Goal: Task Accomplishment & Management: Use online tool/utility

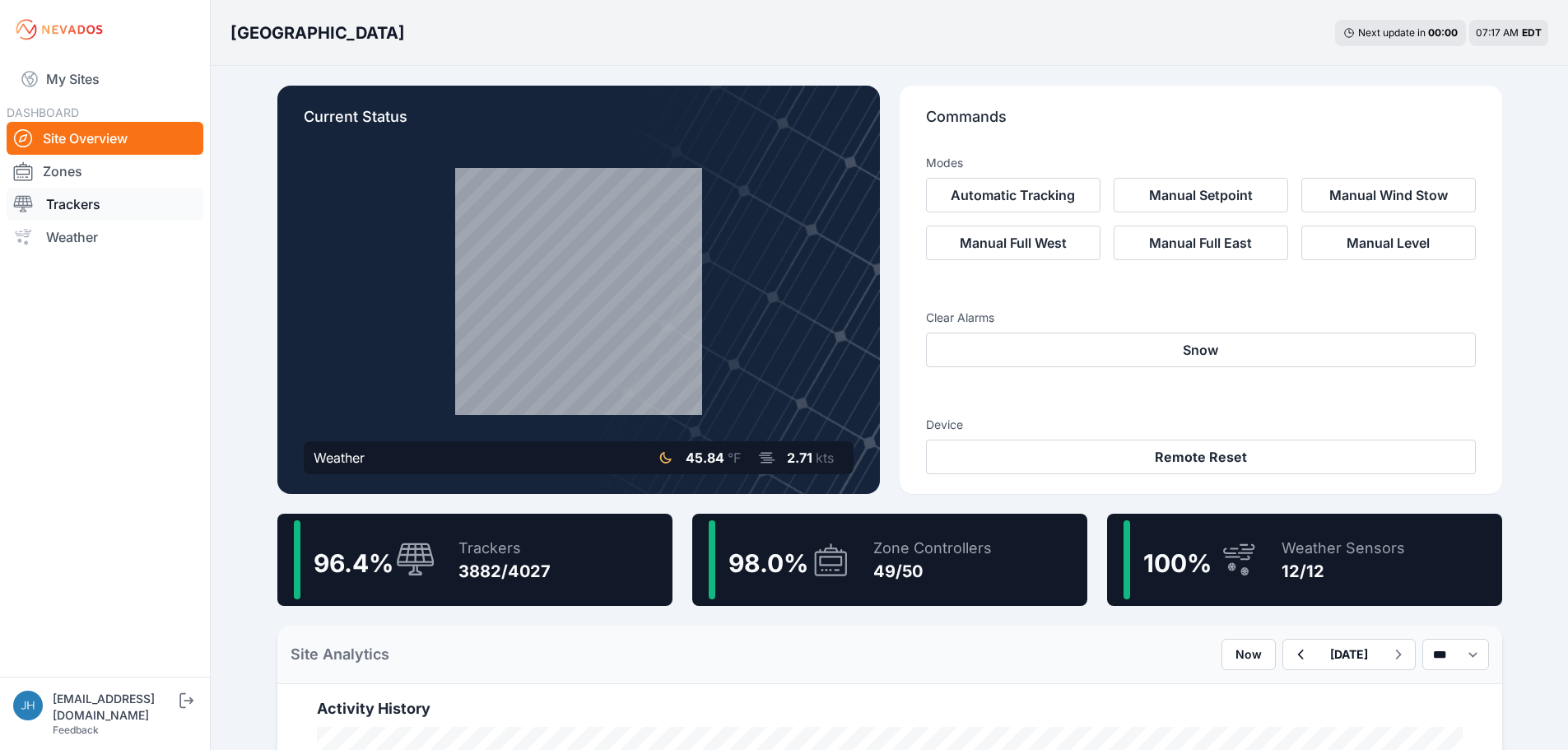
click at [74, 205] on link "Trackers" at bounding box center [105, 204] width 197 height 33
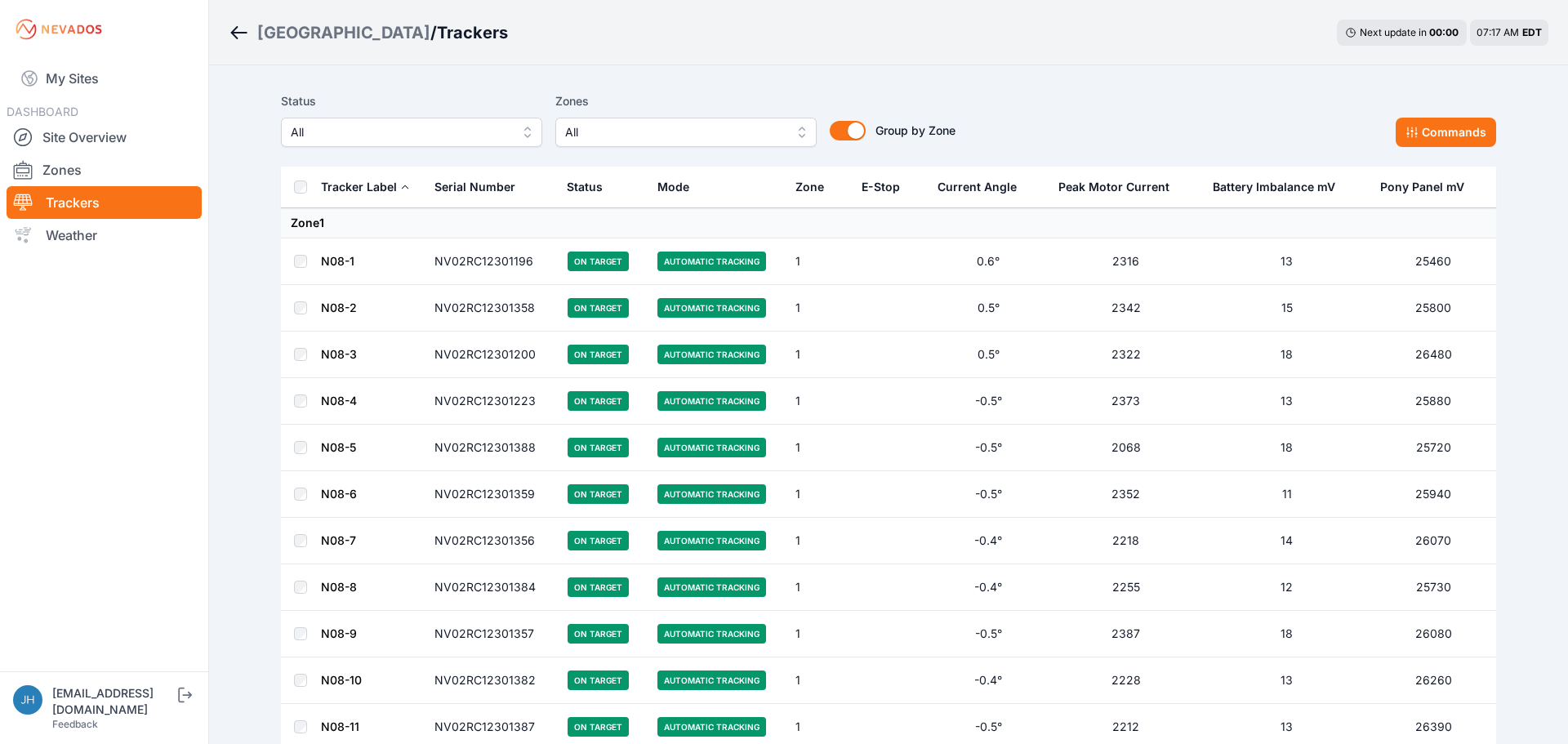
click at [793, 131] on button "All" at bounding box center [686, 131] width 261 height 30
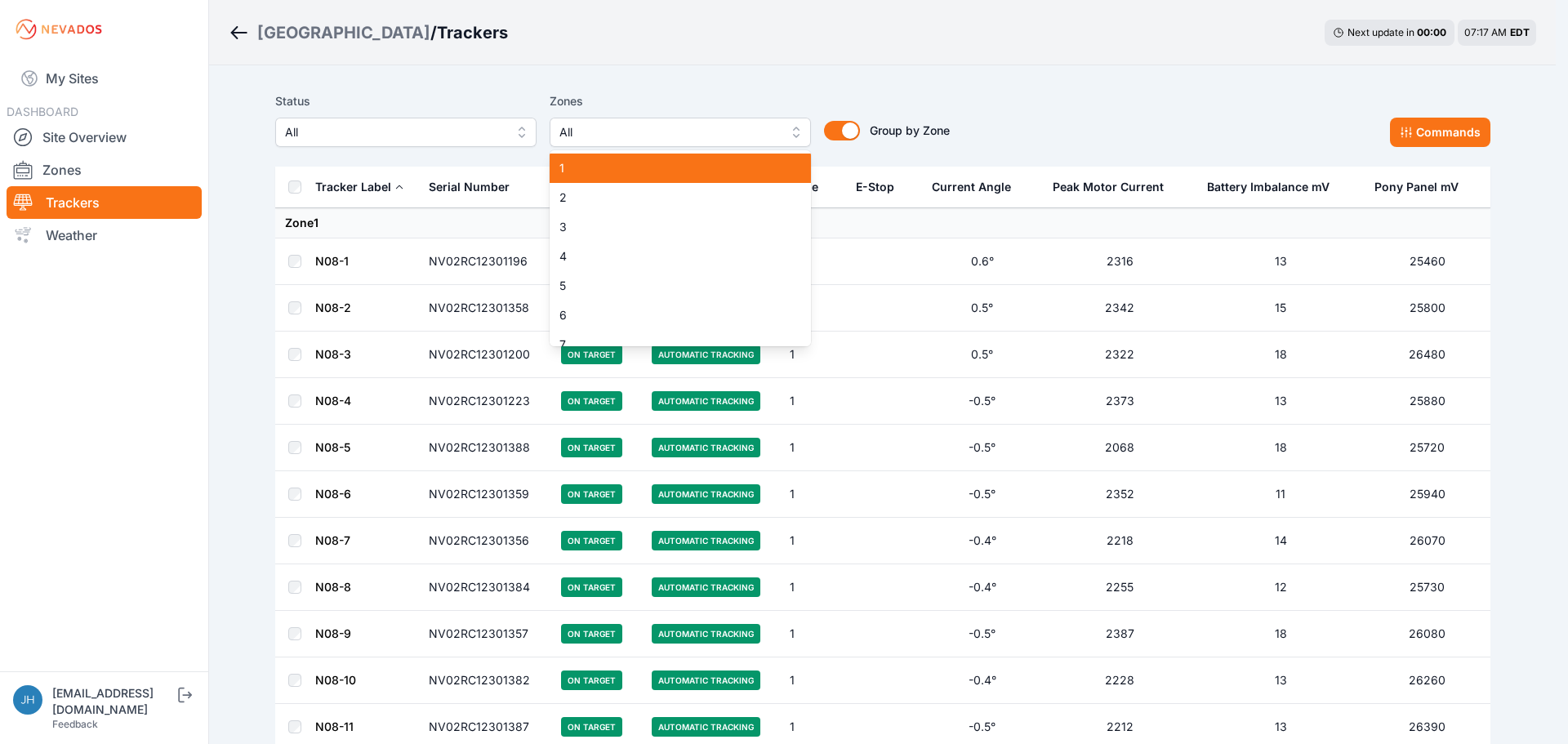
click at [760, 168] on span "1" at bounding box center [670, 168] width 222 height 16
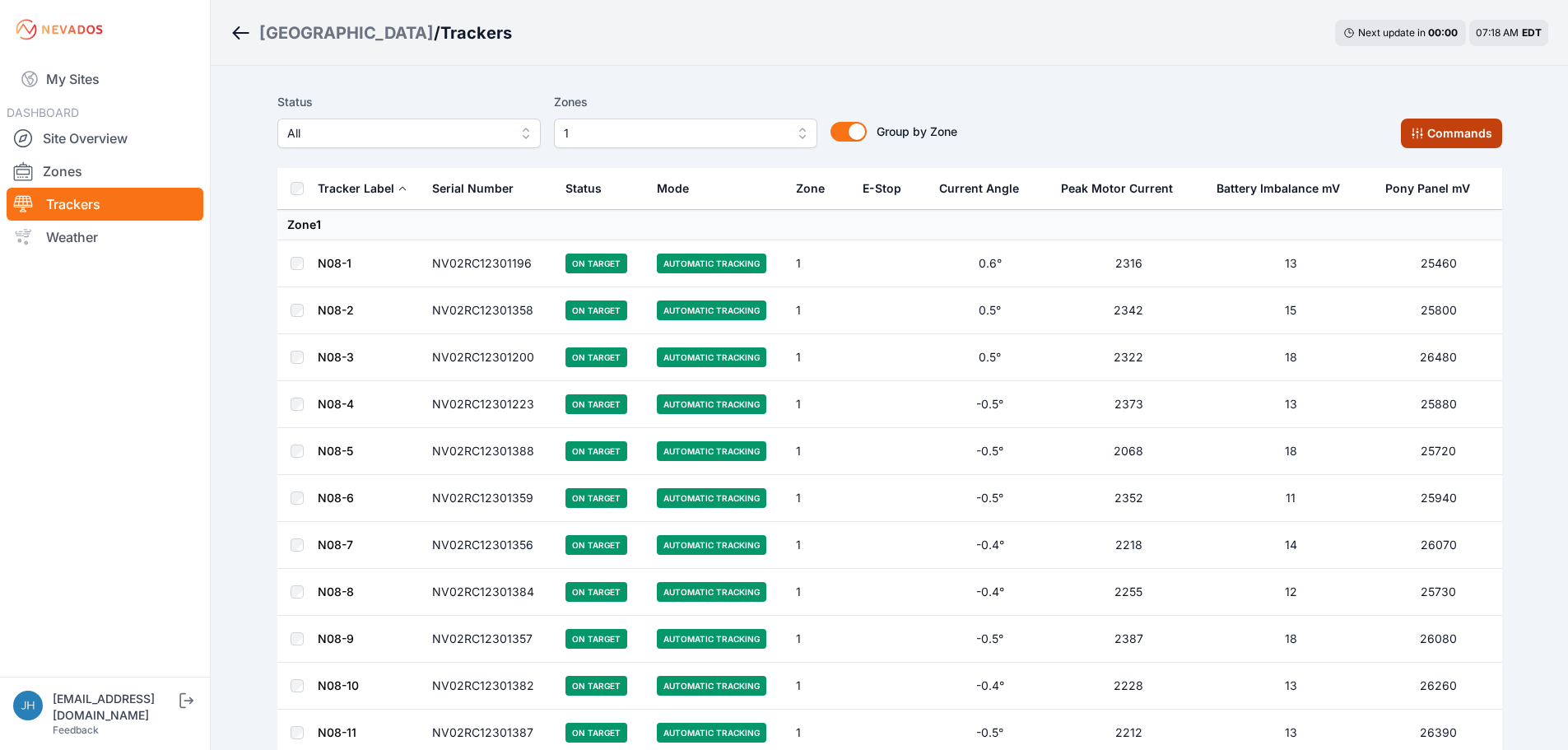
click at [1447, 124] on button "Commands" at bounding box center [1451, 133] width 101 height 30
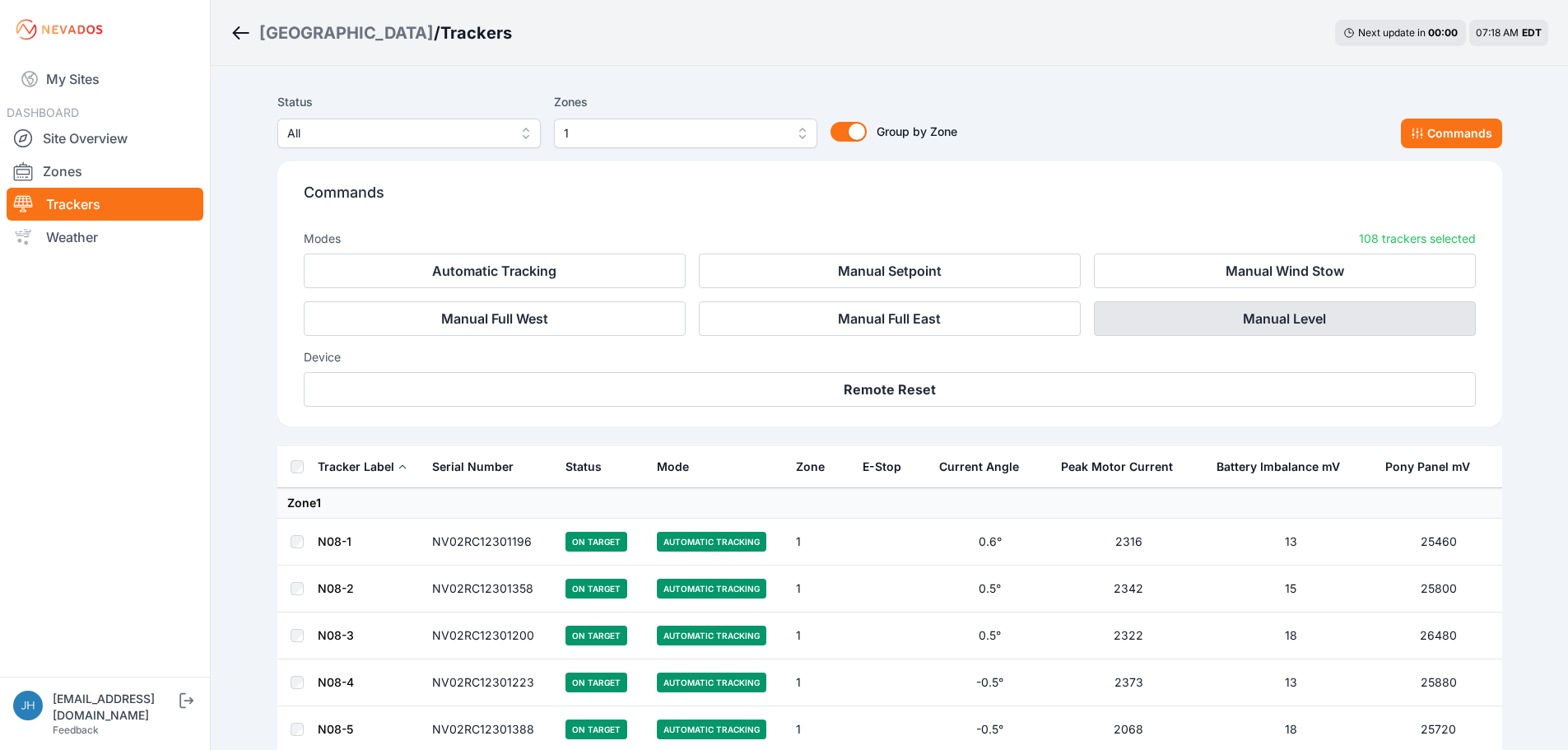
click at [1281, 318] on button "Manual Level" at bounding box center [1285, 319] width 382 height 35
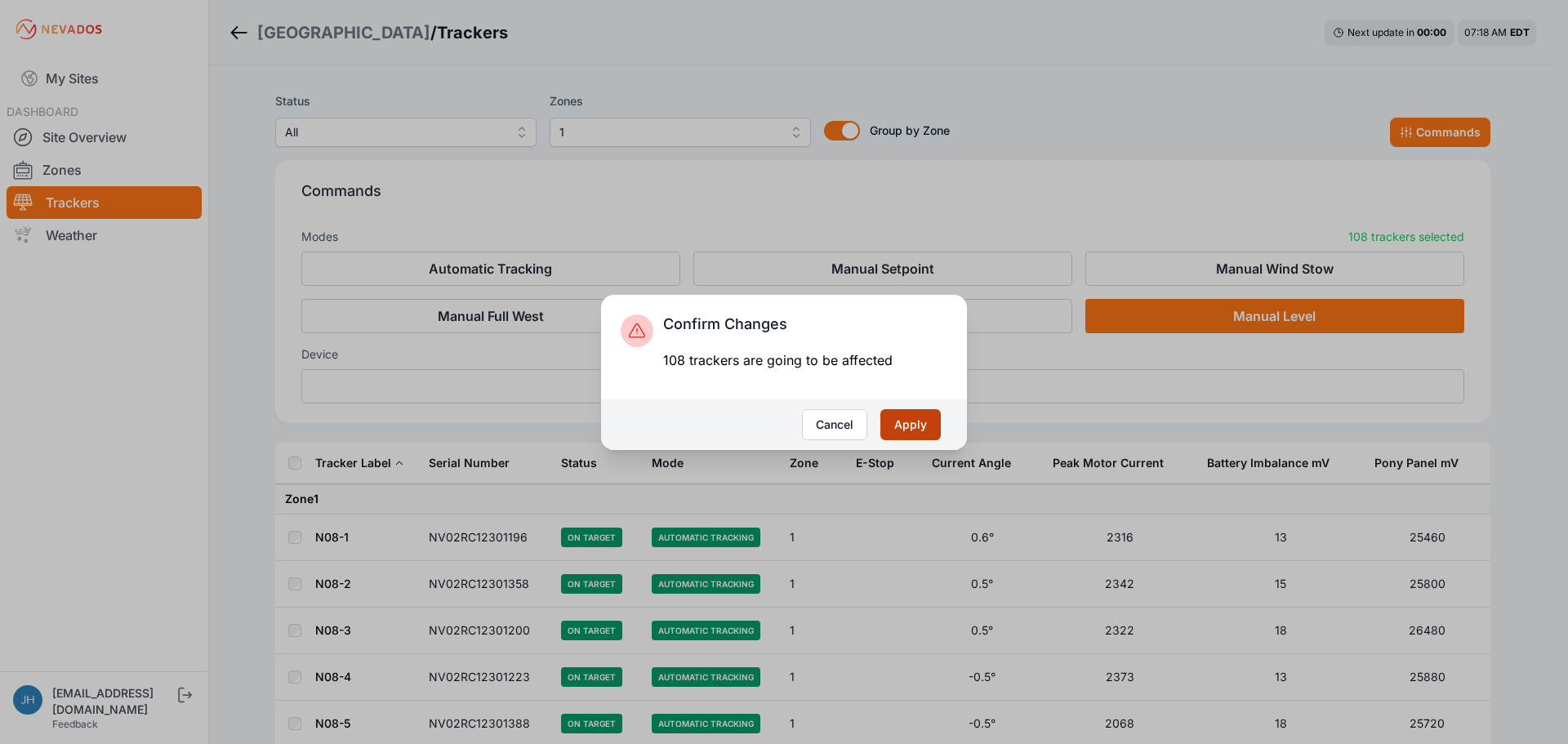
click at [920, 424] on button "Apply" at bounding box center [910, 424] width 60 height 31
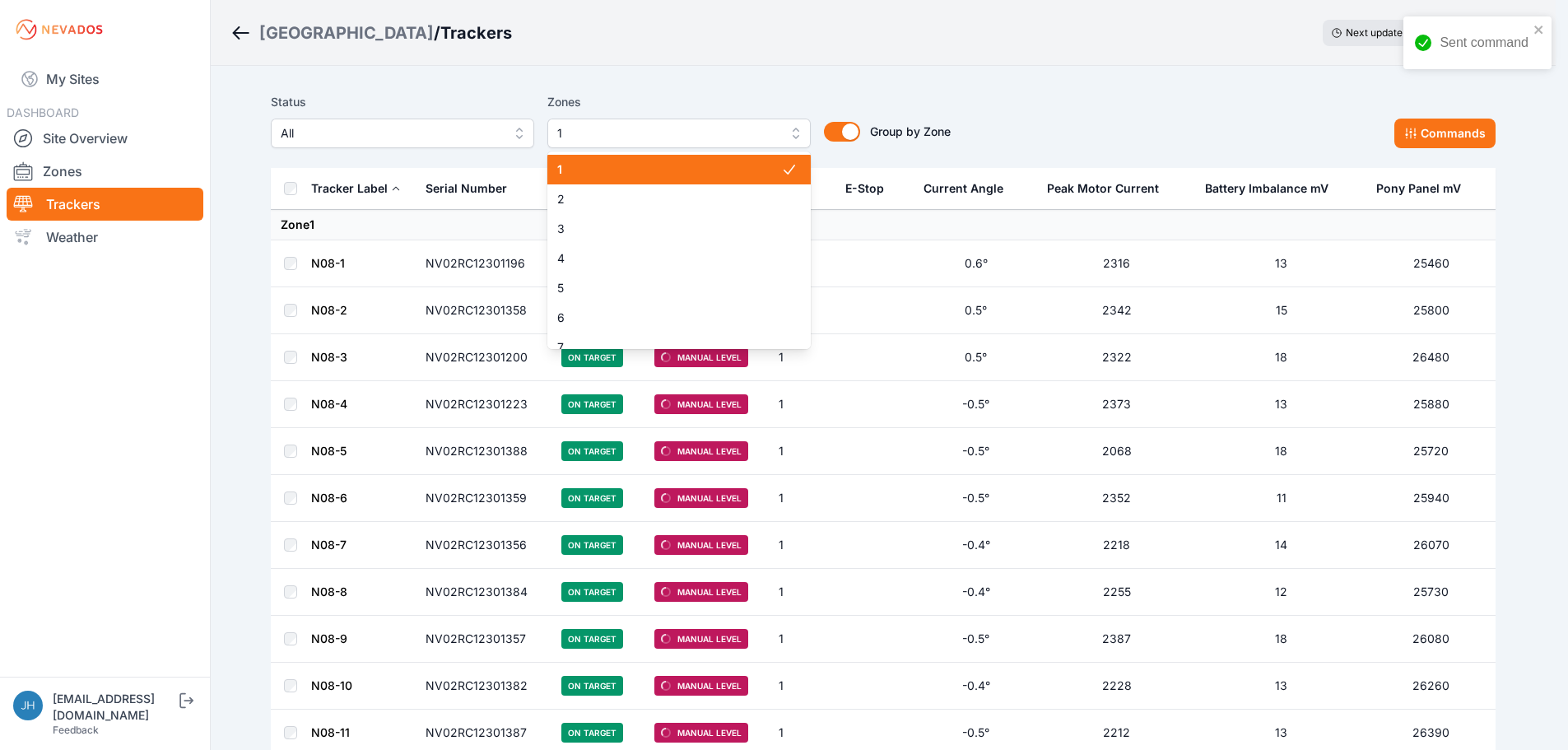
click at [798, 132] on button "1" at bounding box center [679, 133] width 263 height 30
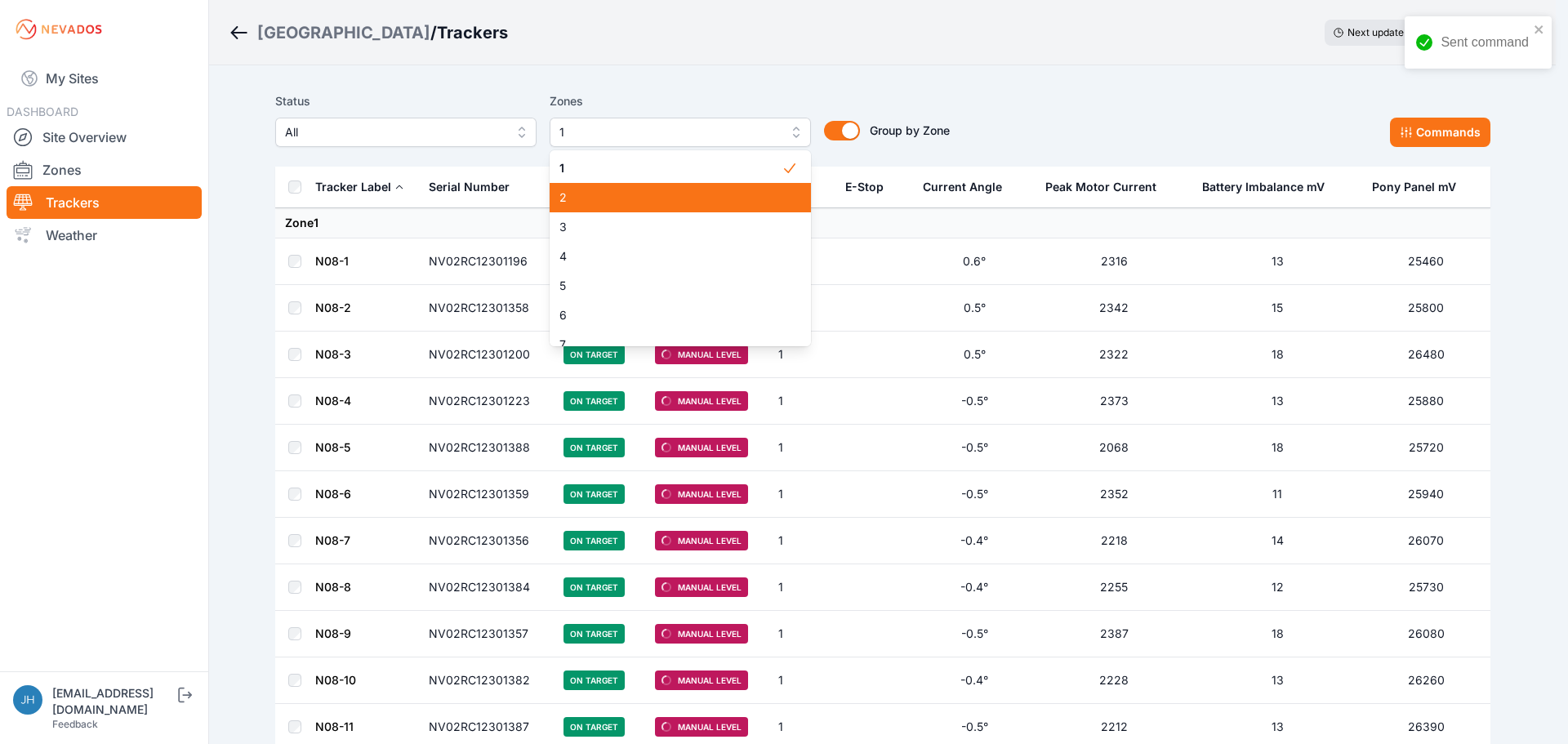
click at [743, 199] on span "2" at bounding box center [670, 197] width 222 height 16
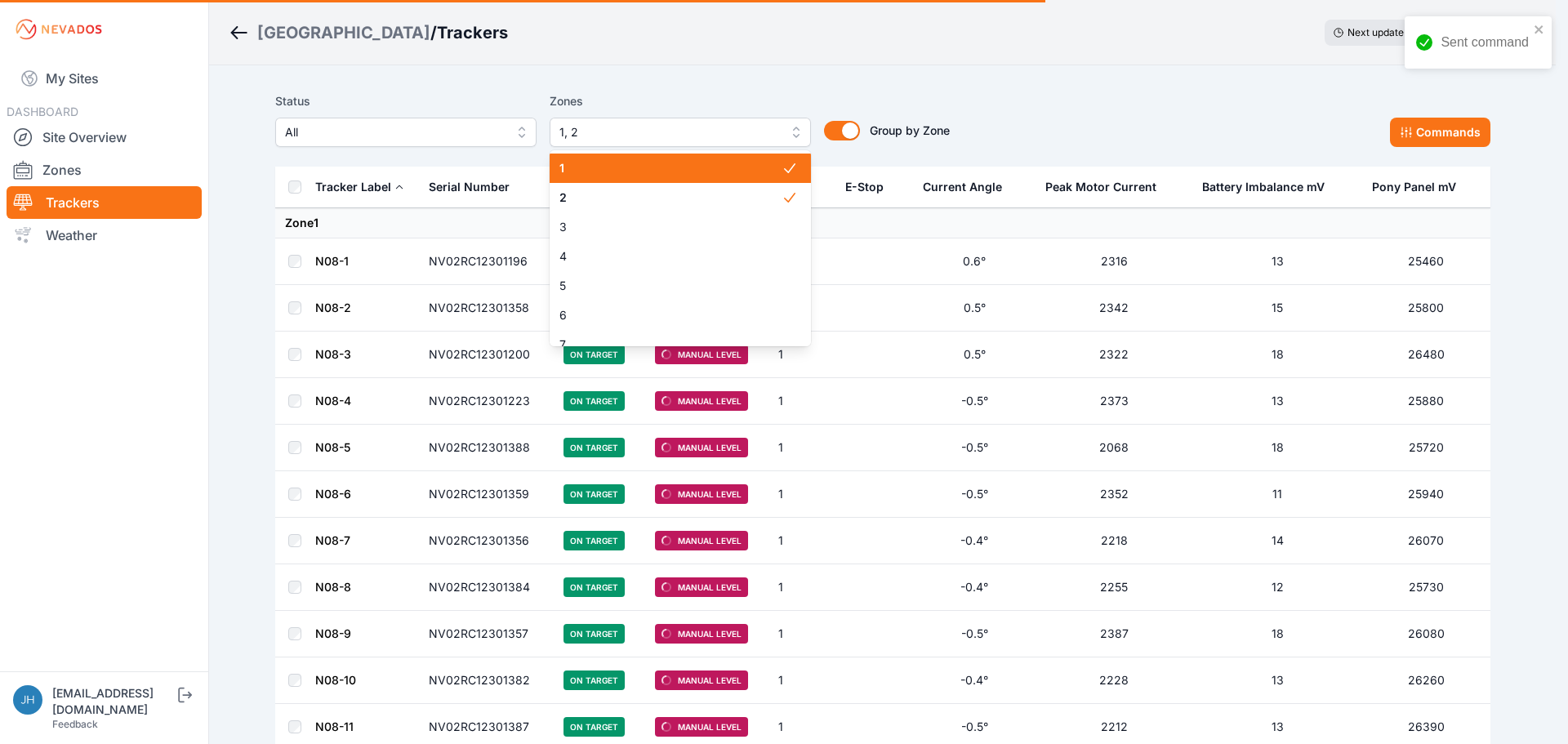
click at [748, 165] on span "1" at bounding box center [670, 168] width 222 height 16
click at [1101, 85] on div "Status All Zones 2 1 2 3 4 5 6 7 8 9 10 11 12 13 14 15 16 17 18 19 20 21 22 23 …" at bounding box center [883, 126] width 1216 height 82
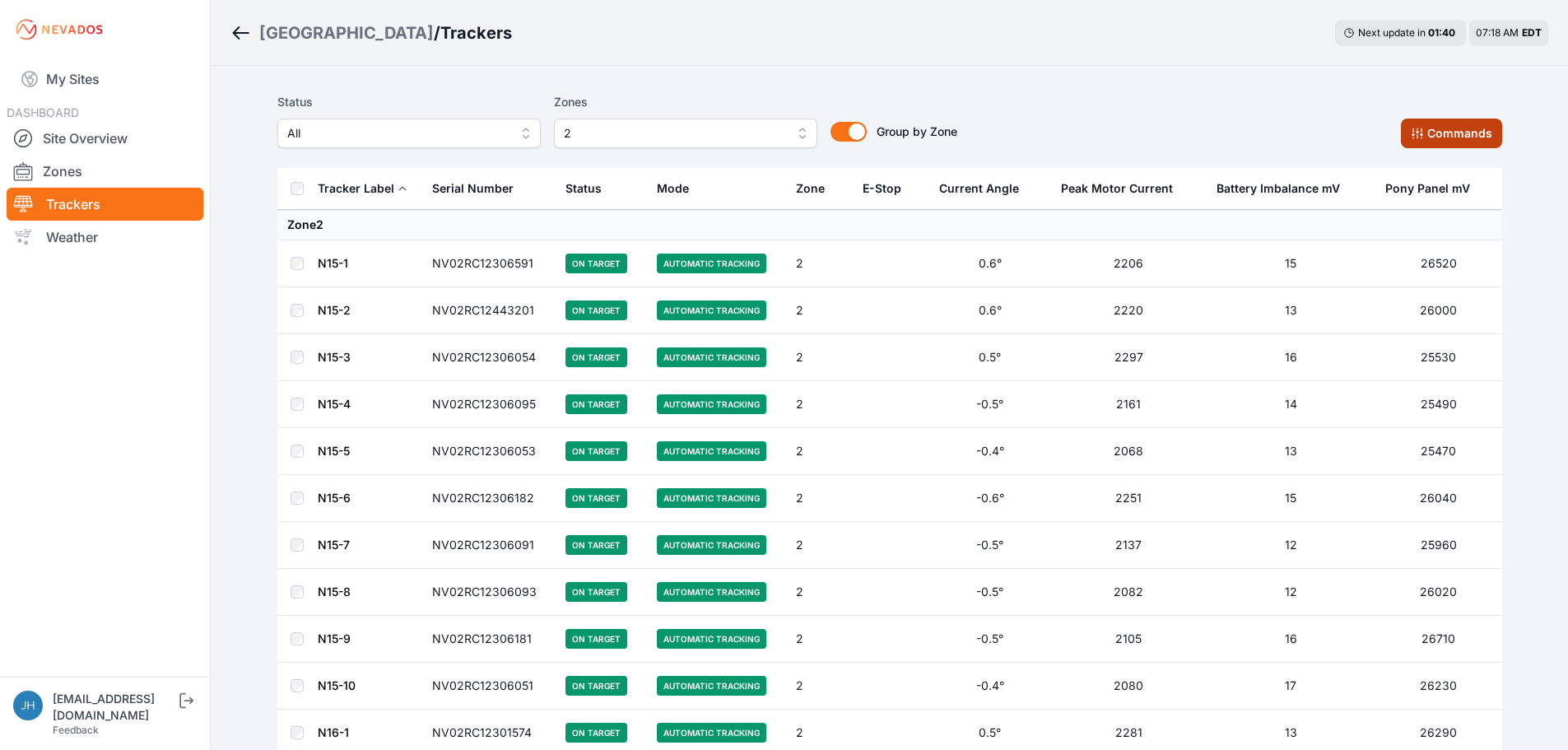
click at [1435, 132] on button "Commands" at bounding box center [1451, 133] width 101 height 30
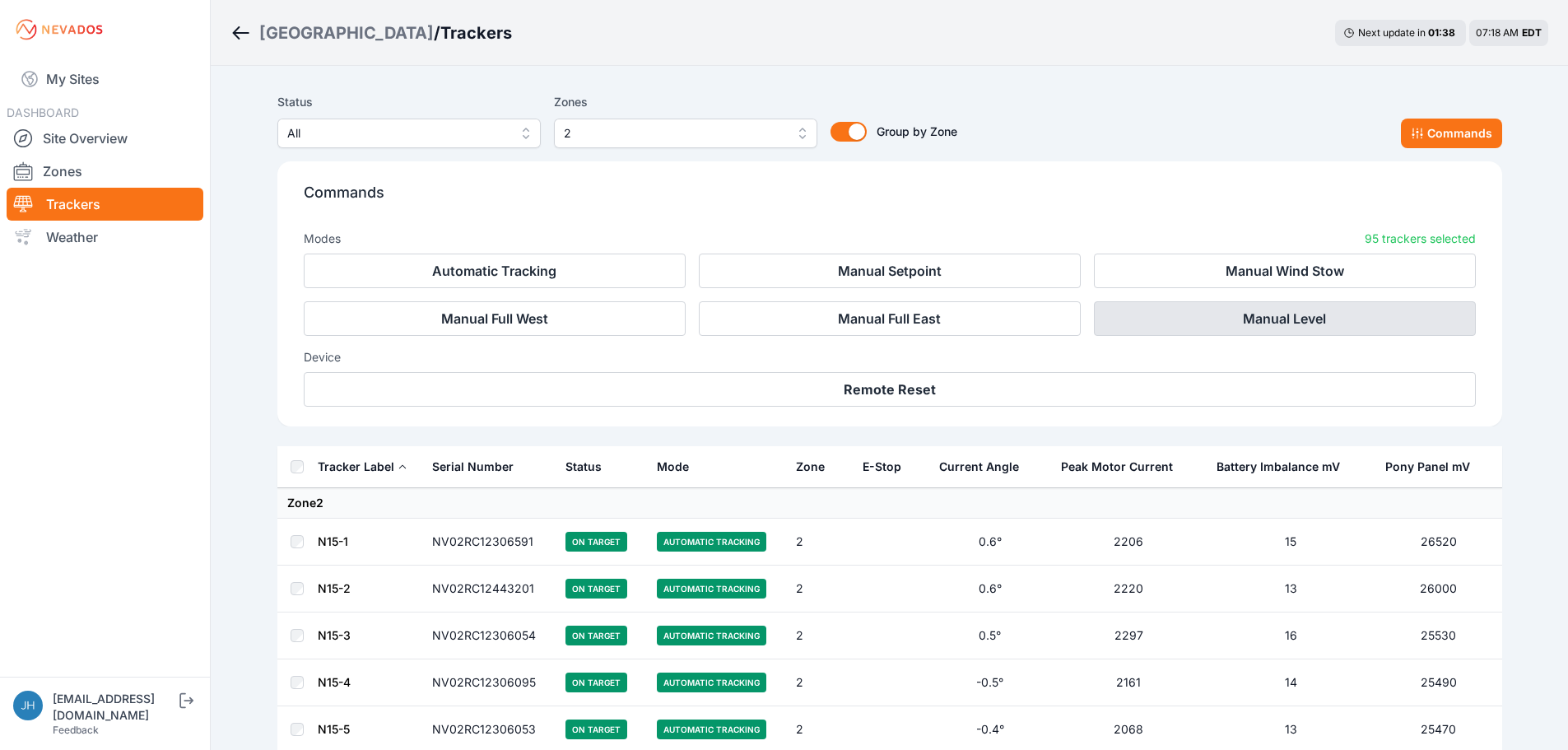
click at [1244, 319] on button "Manual Level" at bounding box center [1285, 319] width 382 height 35
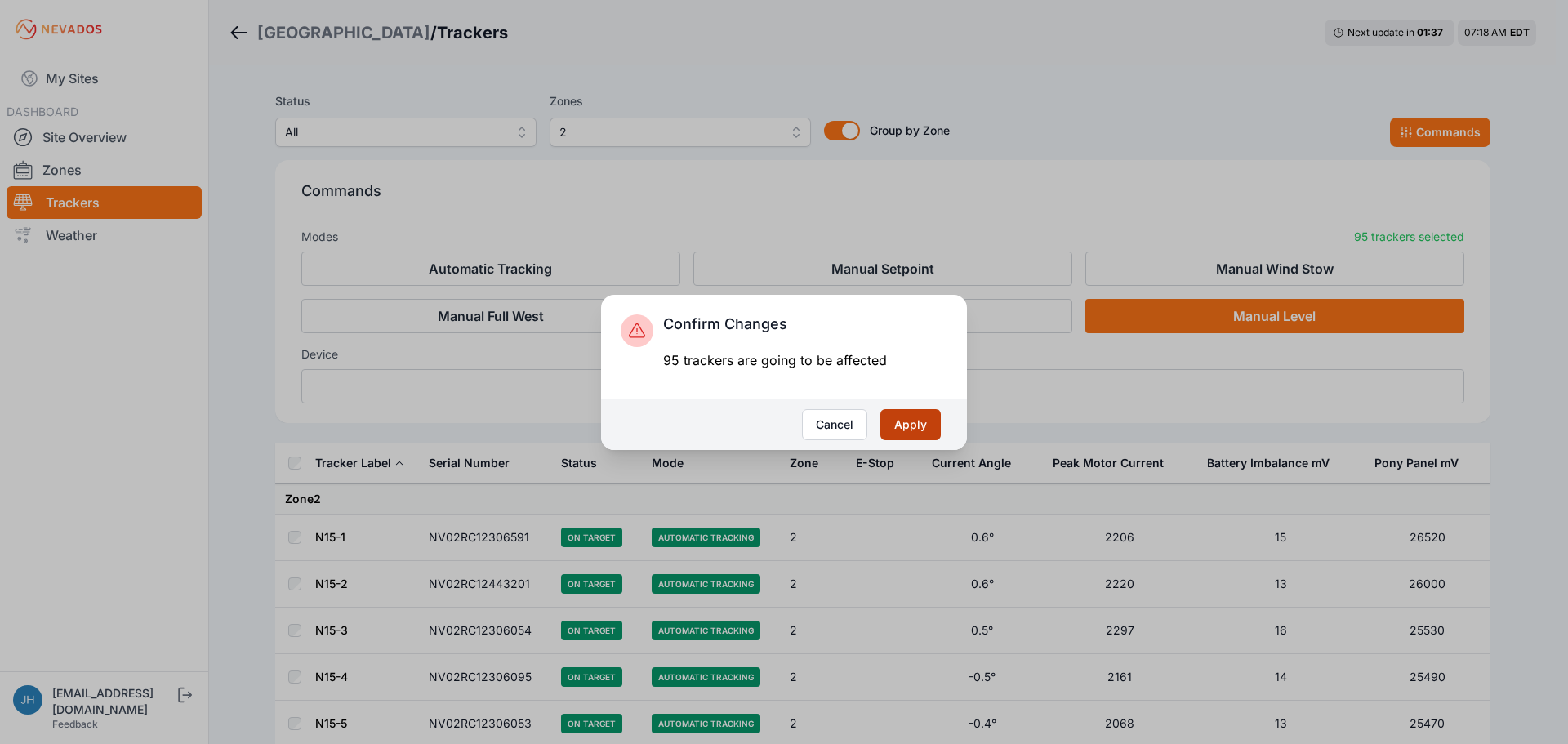
click at [907, 427] on button "Apply" at bounding box center [910, 424] width 60 height 31
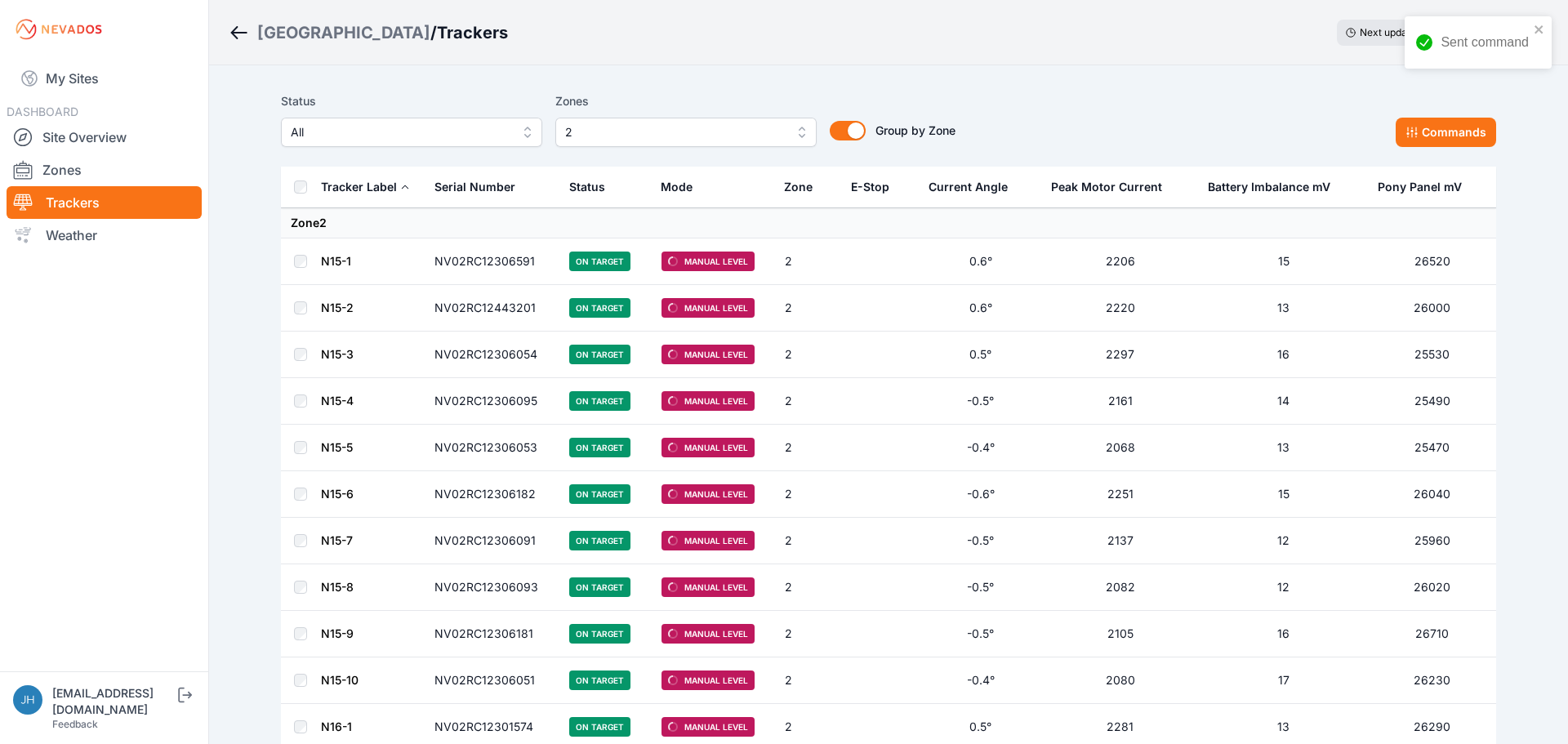
click at [795, 131] on button "2" at bounding box center [686, 131] width 261 height 30
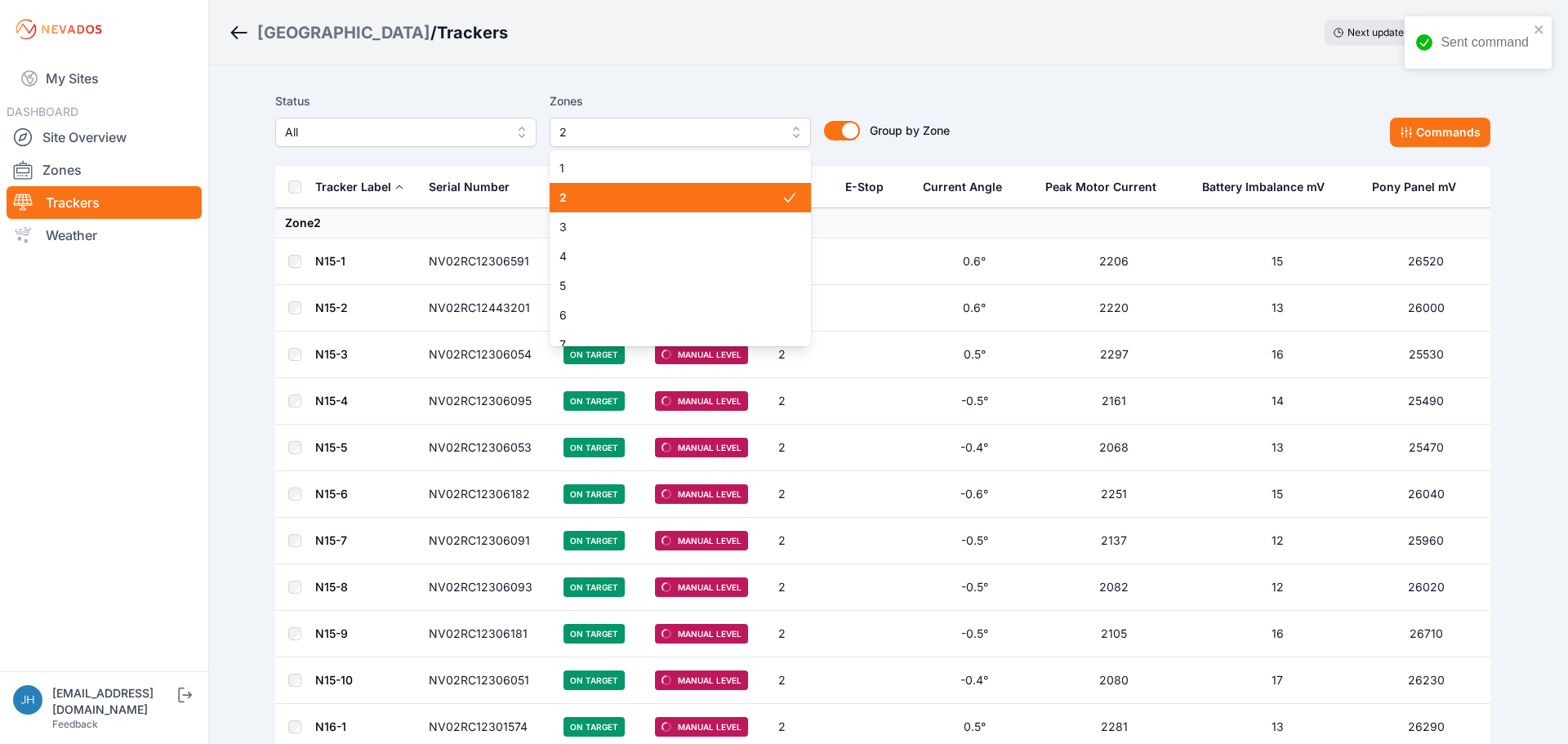
click at [747, 191] on span "2" at bounding box center [670, 197] width 222 height 16
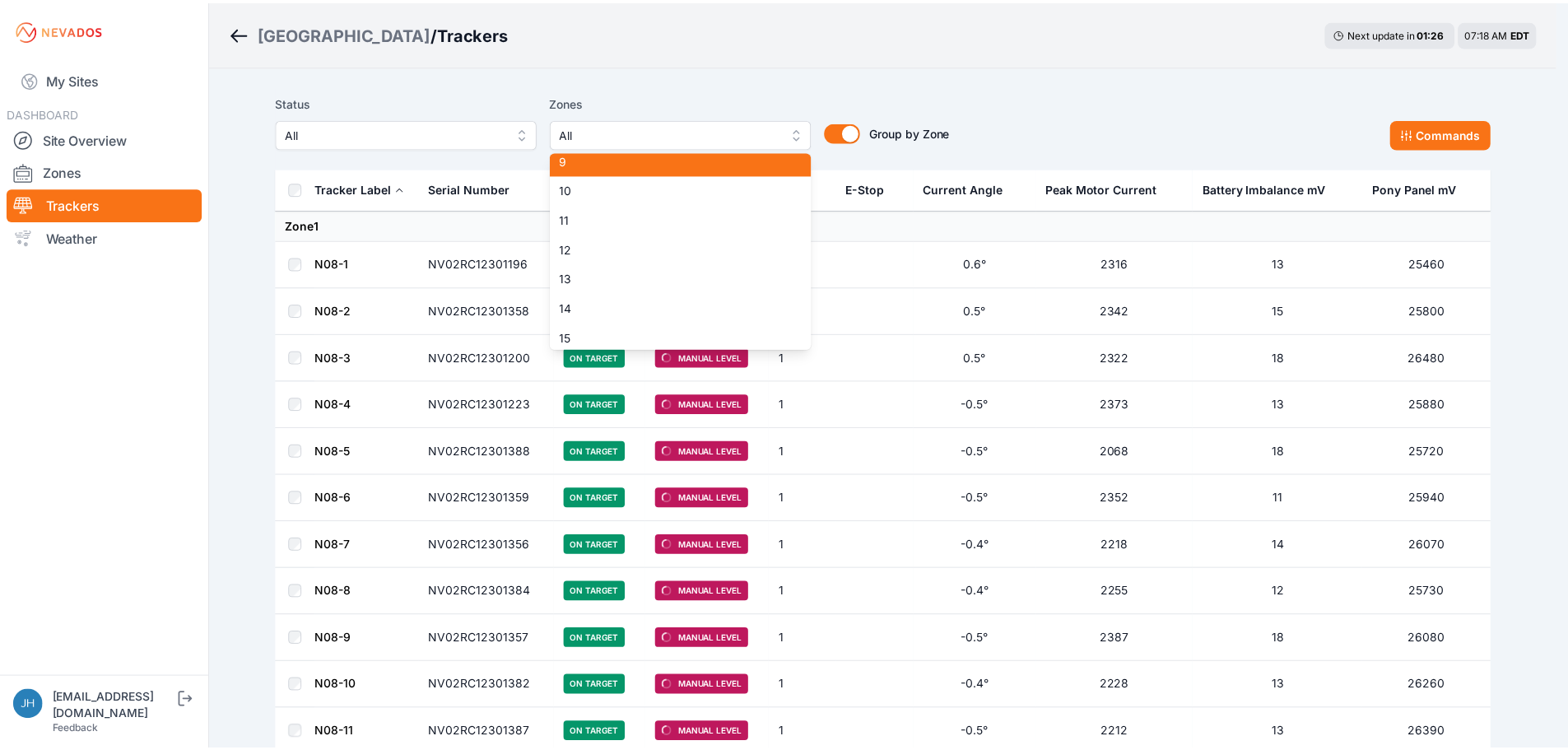
scroll to position [164, 0]
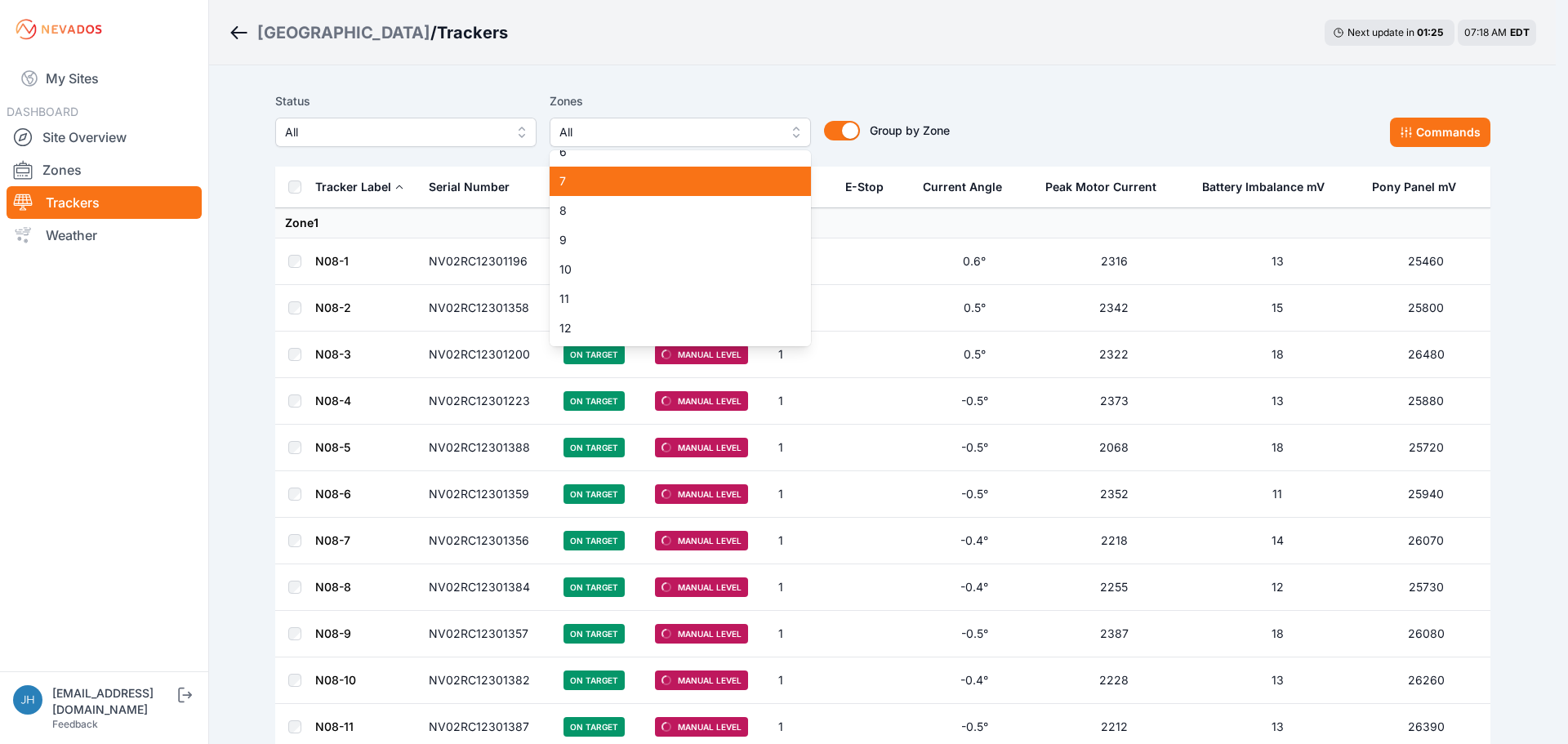
click at [714, 183] on span "7" at bounding box center [670, 181] width 222 height 16
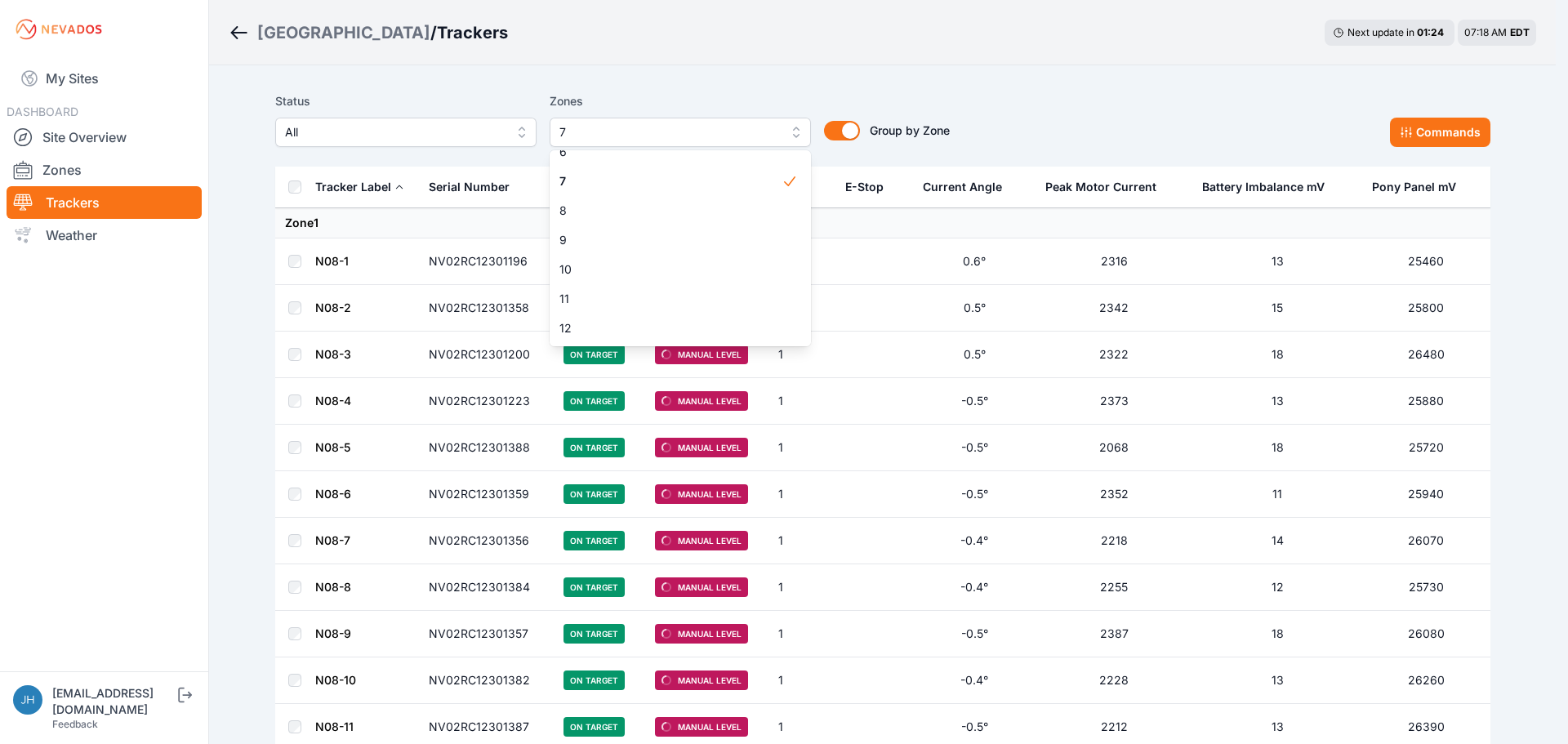
click at [1080, 121] on div "Status All Zones 7 1 2 3 4 5 6 7 8 9 10 11 12 13 14 15 16 17 18 19 20 21 22 23 …" at bounding box center [883, 119] width 1216 height 55
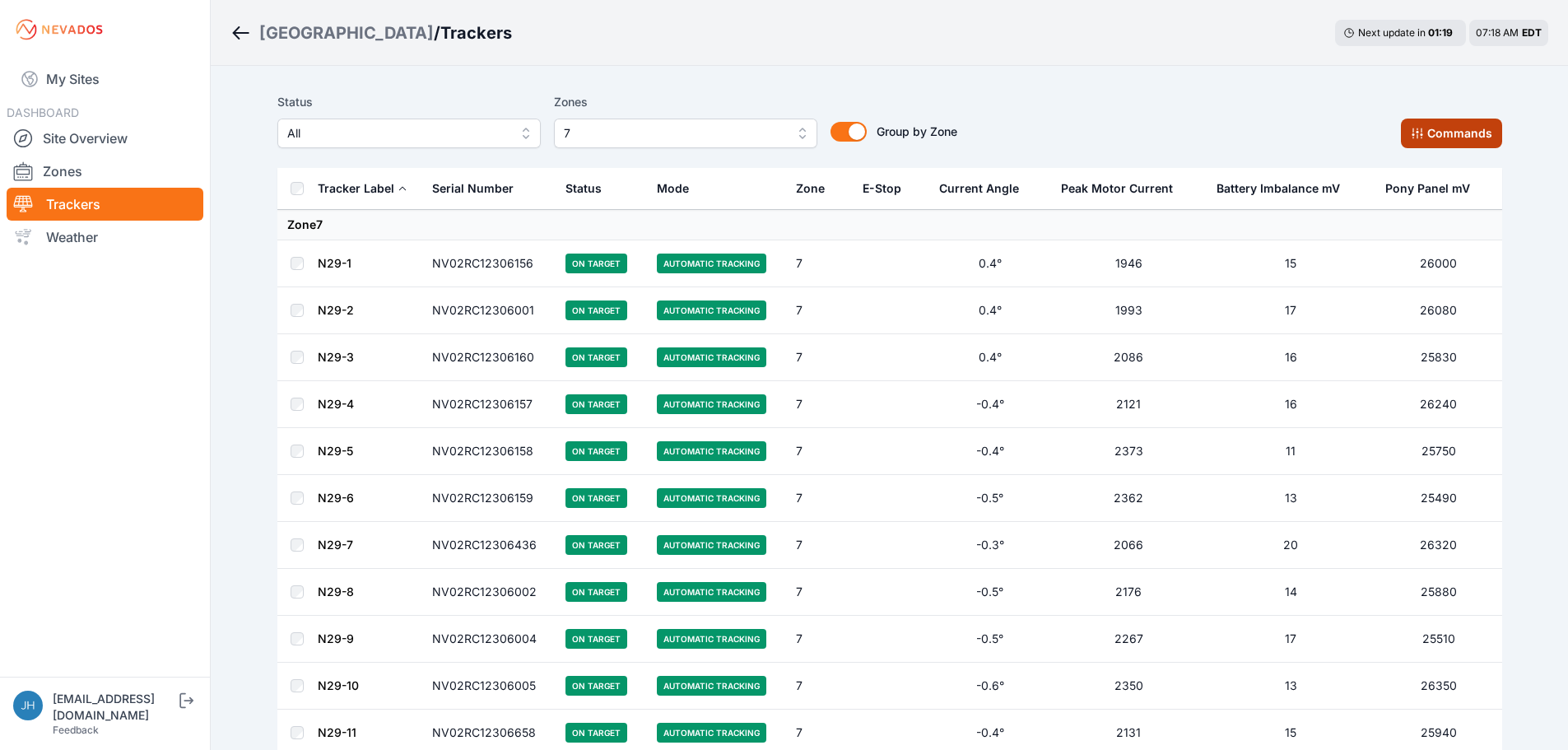
click at [1427, 124] on button "Commands" at bounding box center [1451, 133] width 101 height 30
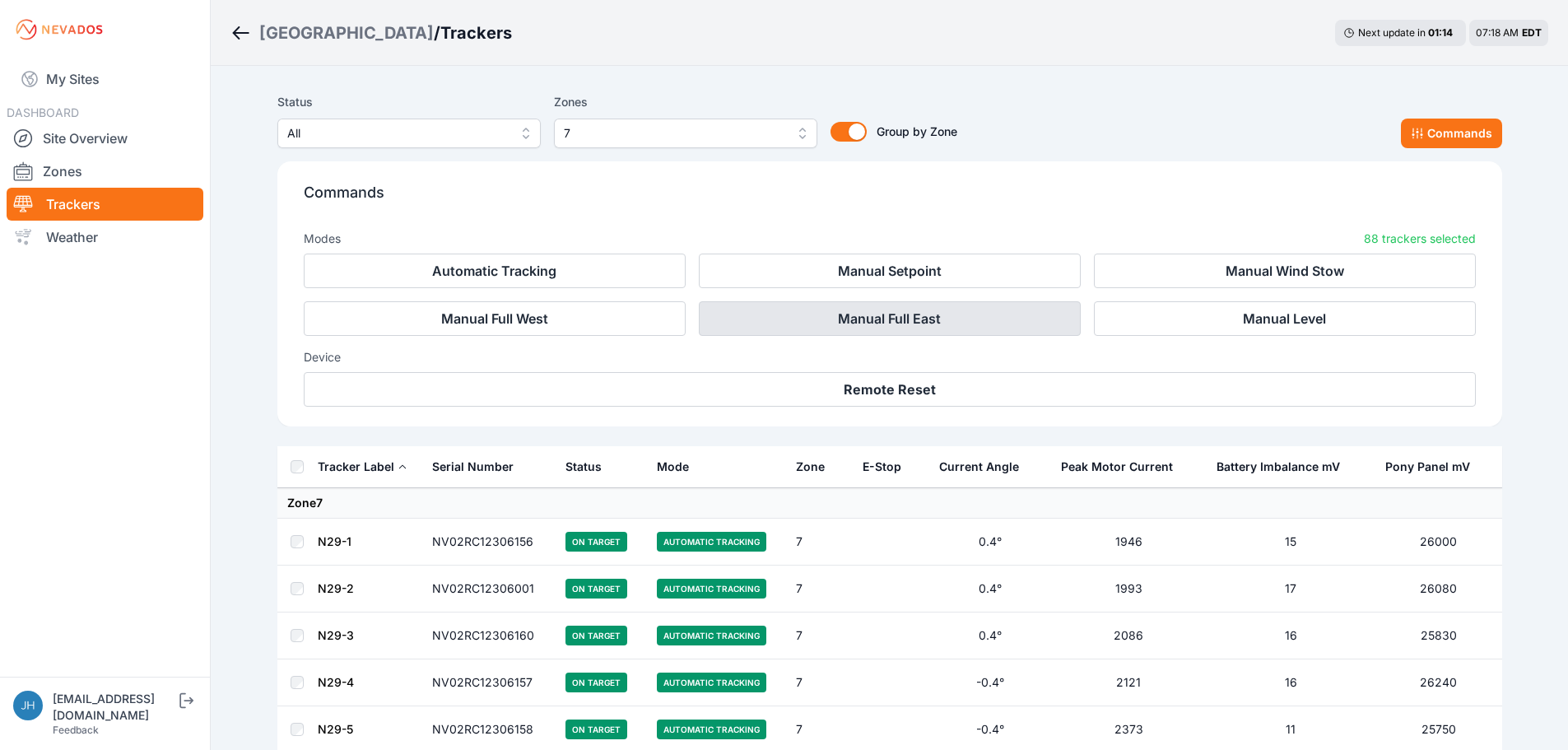
click at [917, 317] on button "Manual Full East" at bounding box center [890, 319] width 382 height 35
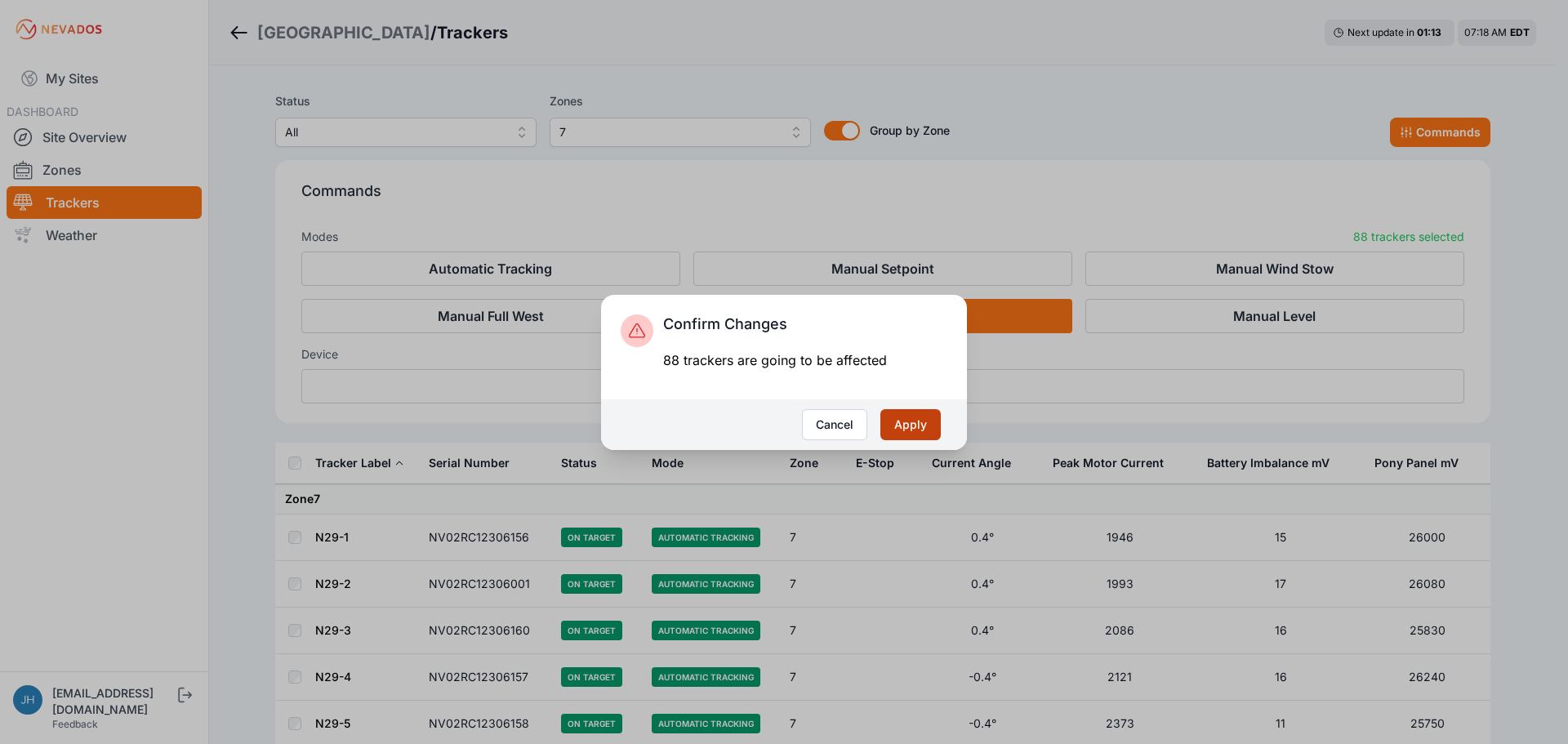
click at [919, 422] on button "Apply" at bounding box center [910, 424] width 60 height 31
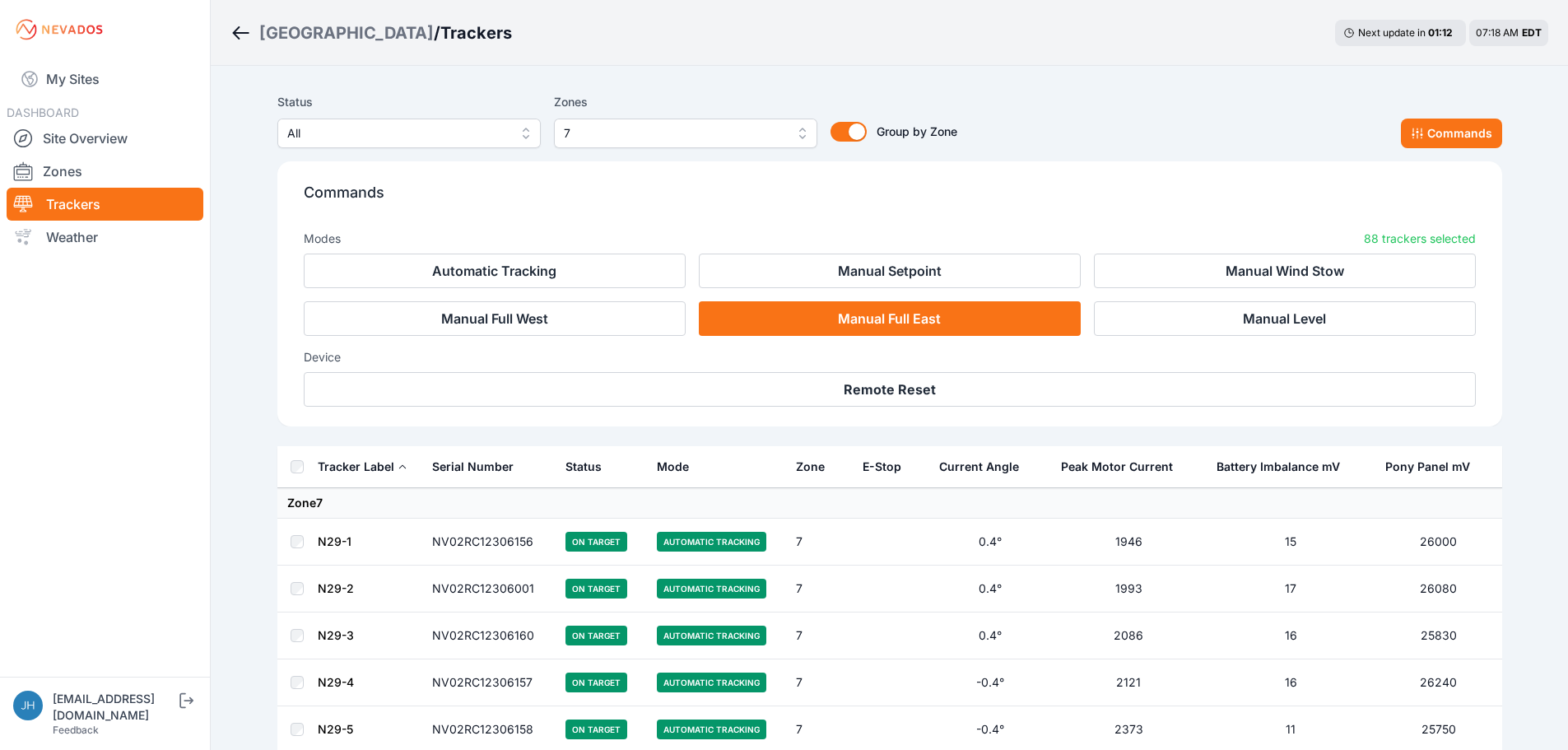
click at [1088, 103] on div "Status All Zones 7 Group by Zone Group by Zone Commands" at bounding box center [890, 120] width 1225 height 56
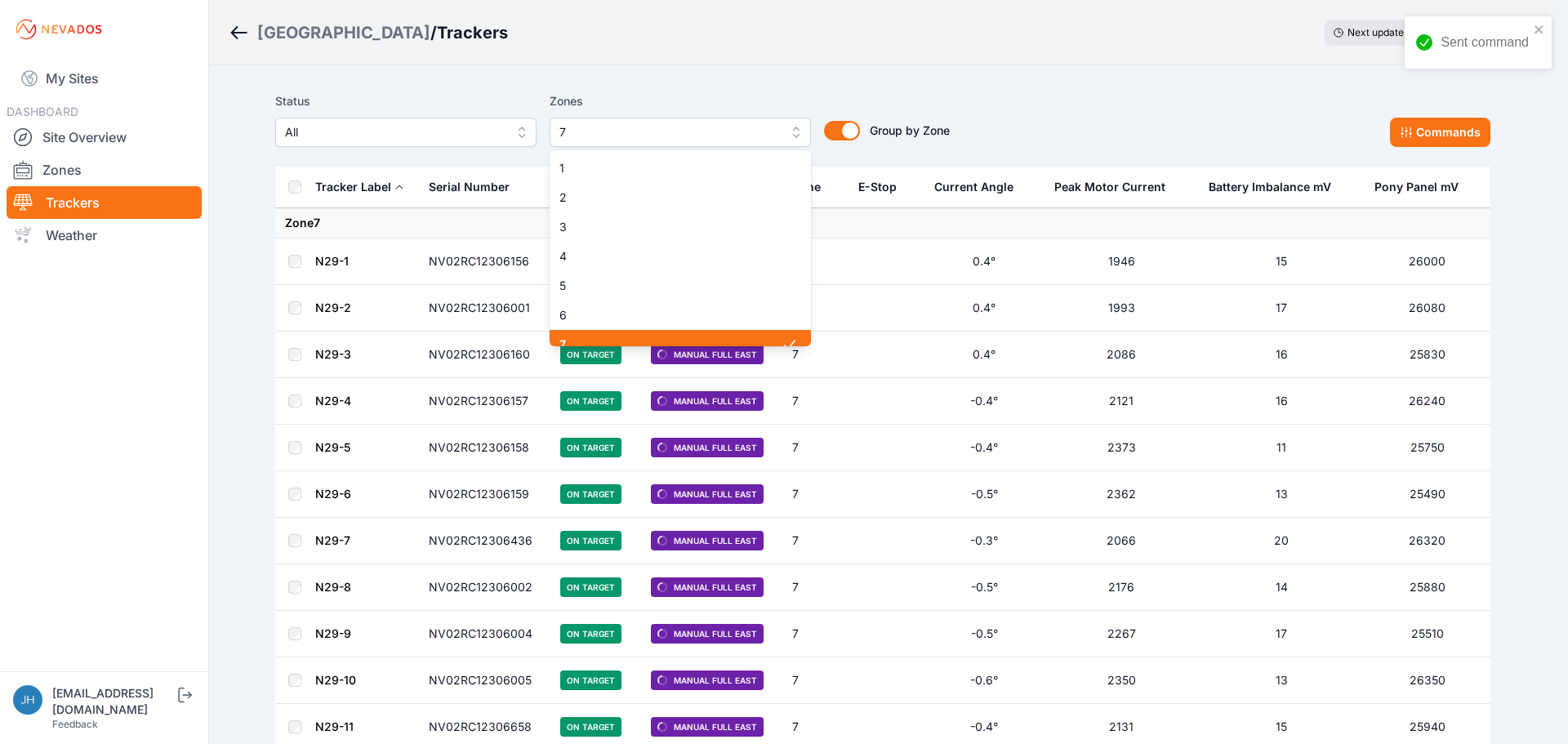
scroll to position [13, 0]
click at [794, 131] on button "7" at bounding box center [680, 131] width 261 height 30
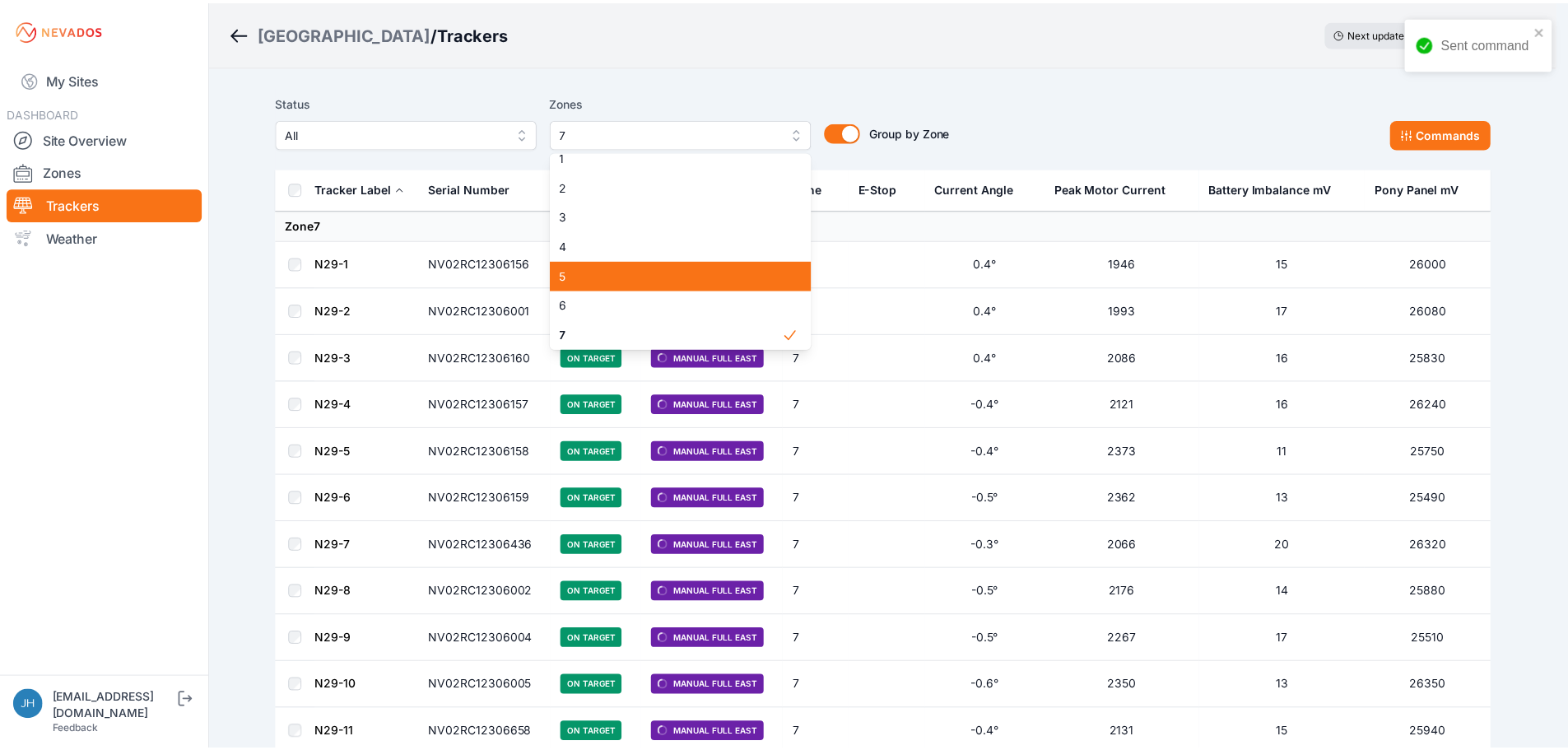
scroll to position [95, 0]
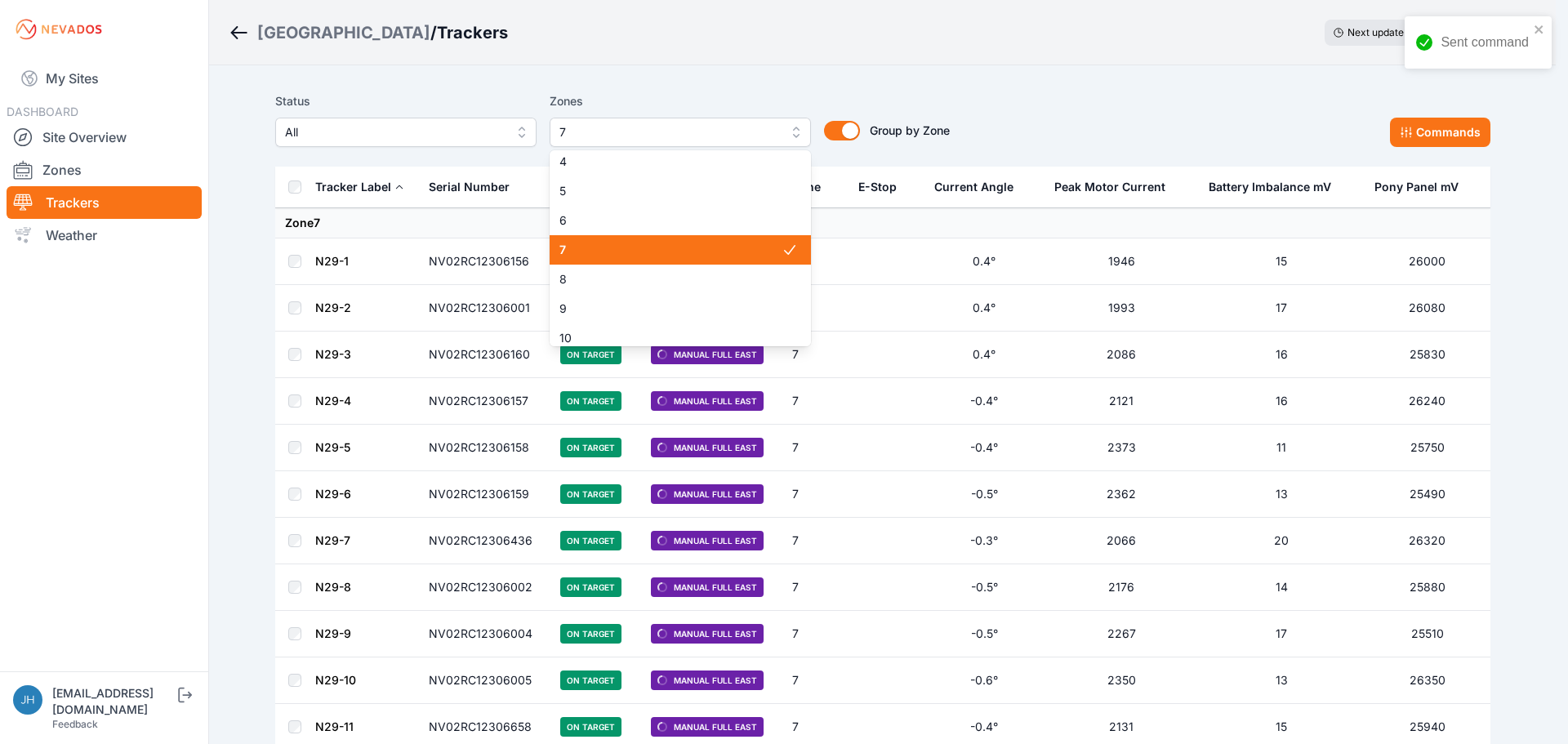
click at [757, 250] on span "7" at bounding box center [670, 250] width 222 height 16
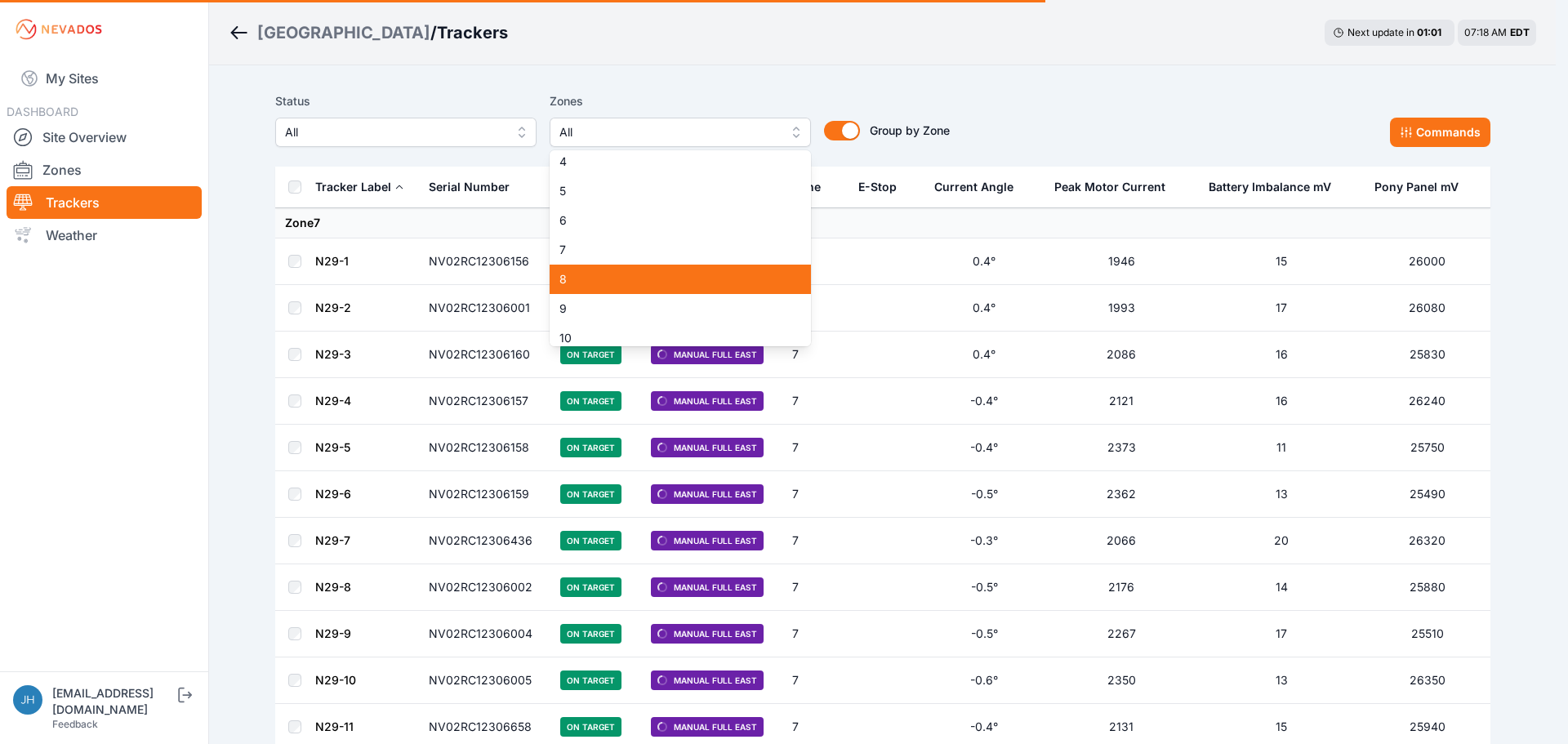
click at [750, 277] on span "8" at bounding box center [670, 279] width 222 height 16
click at [1198, 110] on div "Status All Zones 8 1 2 3 4 5 6 7 8 9 10 11 12 13 14 15 16 17 18 19 20 21 22 23 …" at bounding box center [883, 119] width 1216 height 55
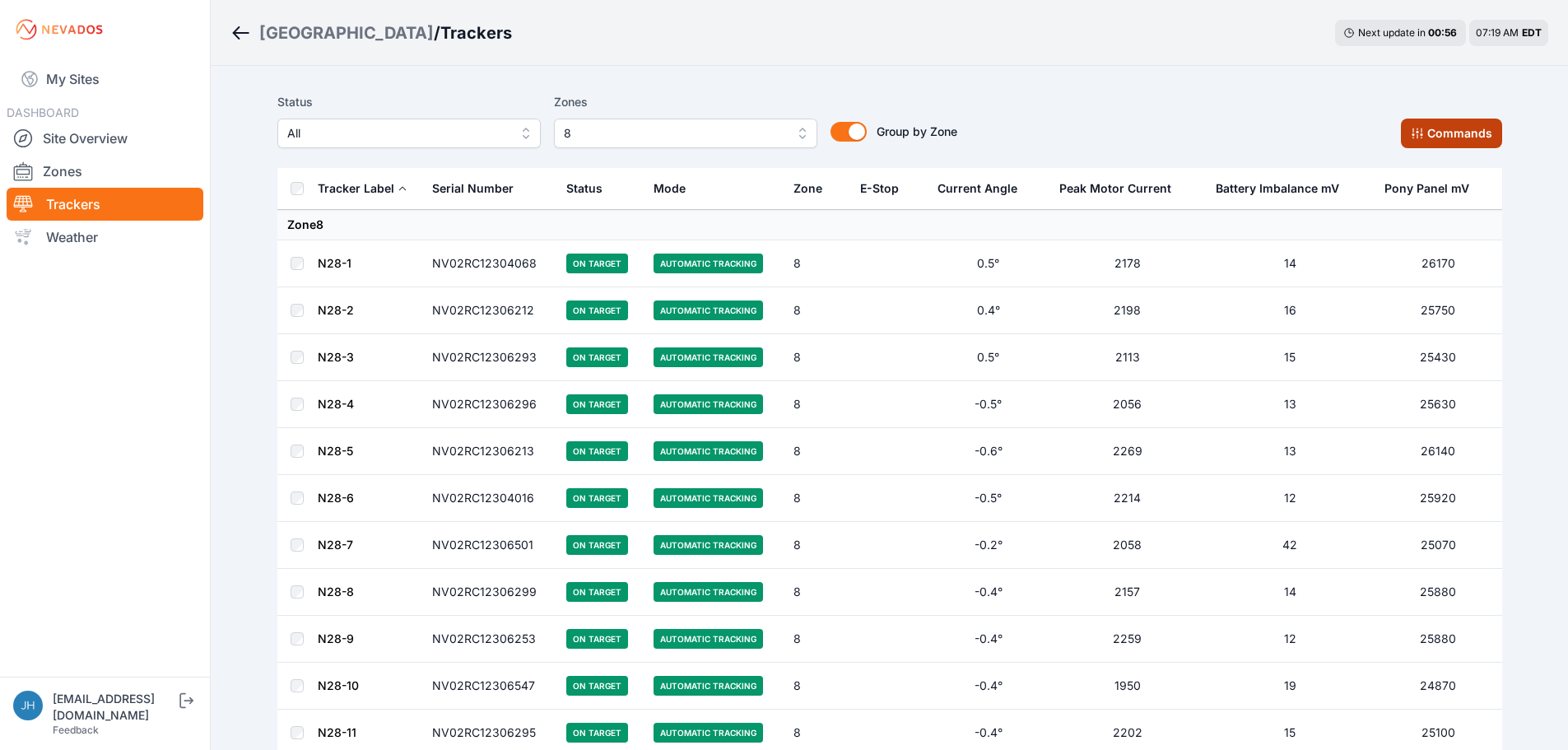
click at [1445, 127] on button "Commands" at bounding box center [1451, 133] width 101 height 30
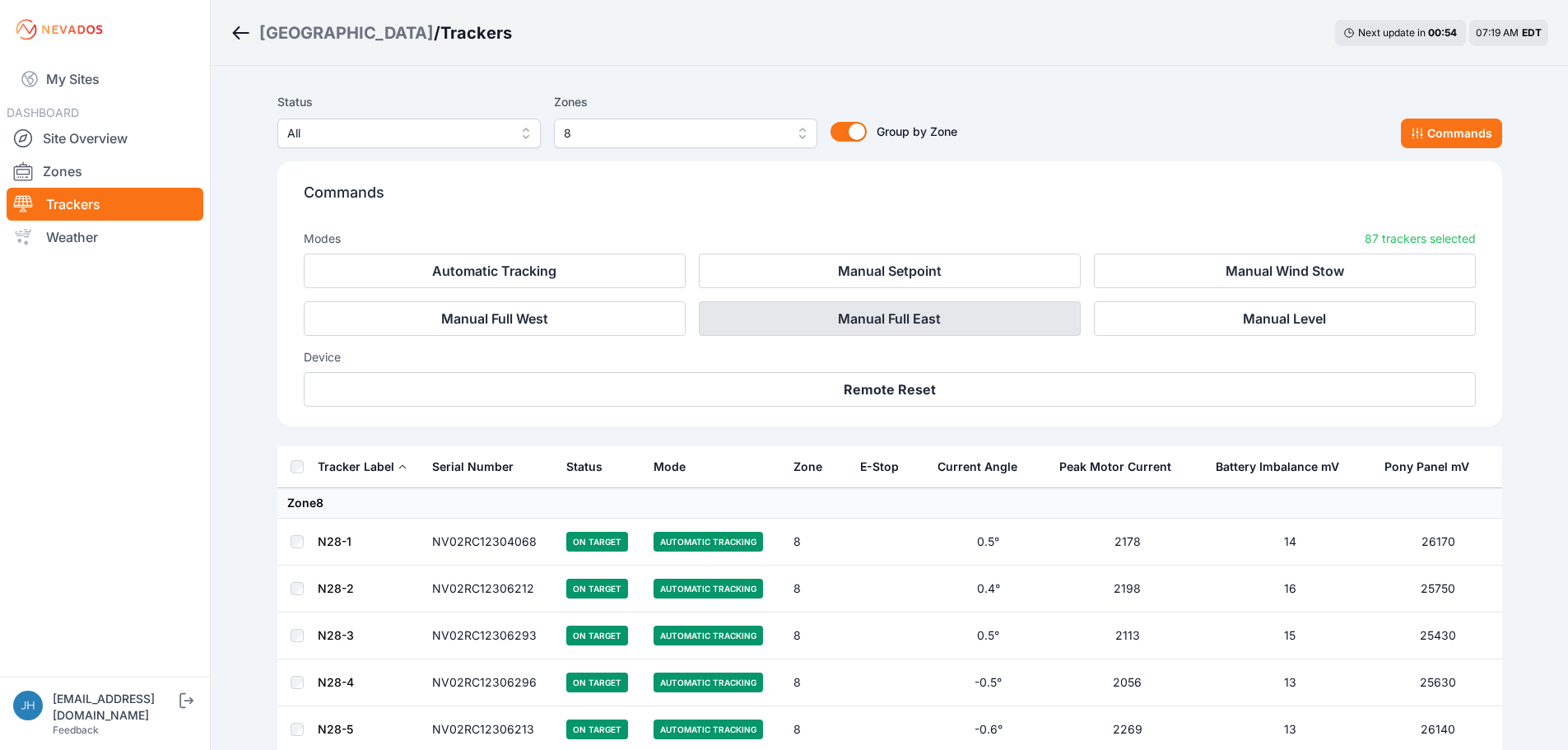
click at [995, 326] on button "Manual Full East" at bounding box center [890, 319] width 382 height 35
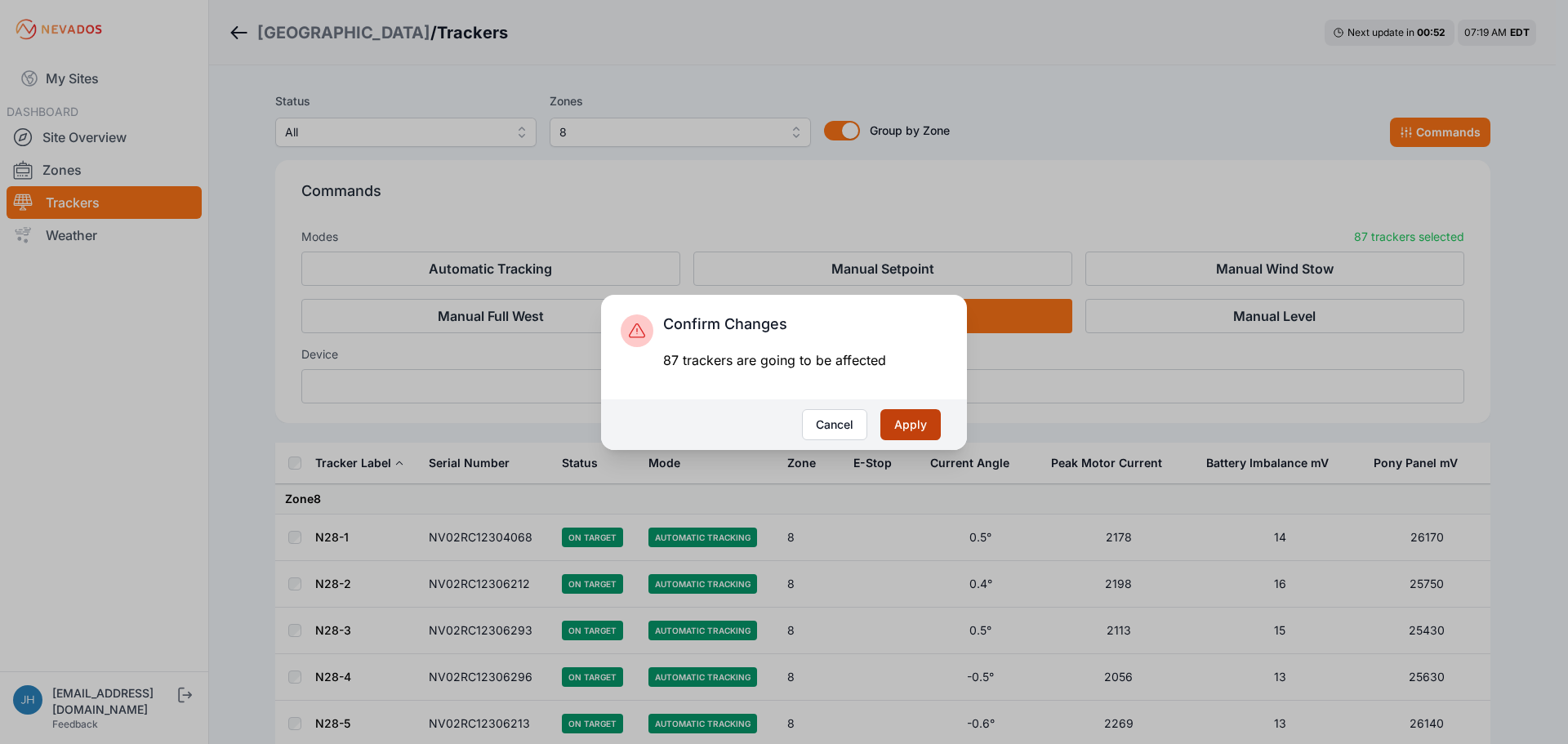
click at [909, 430] on button "Apply" at bounding box center [910, 424] width 60 height 31
